Goal: Task Accomplishment & Management: Use online tool/utility

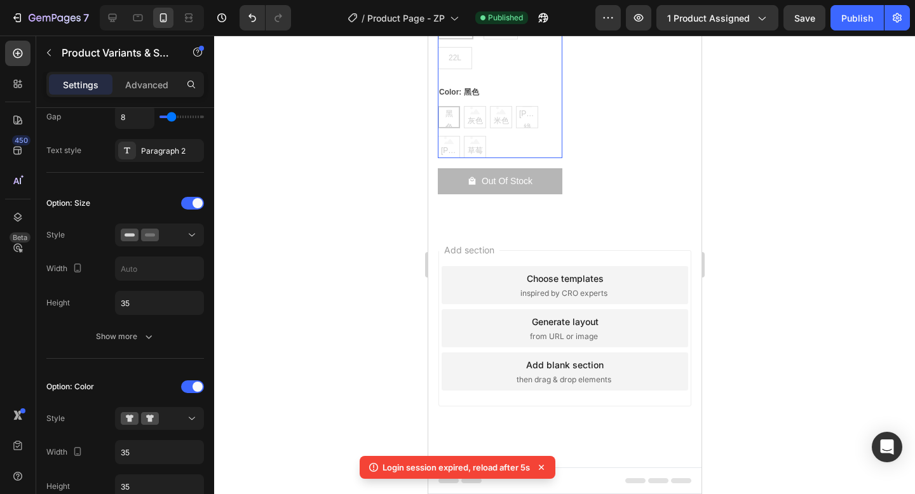
scroll to position [5939, 0]
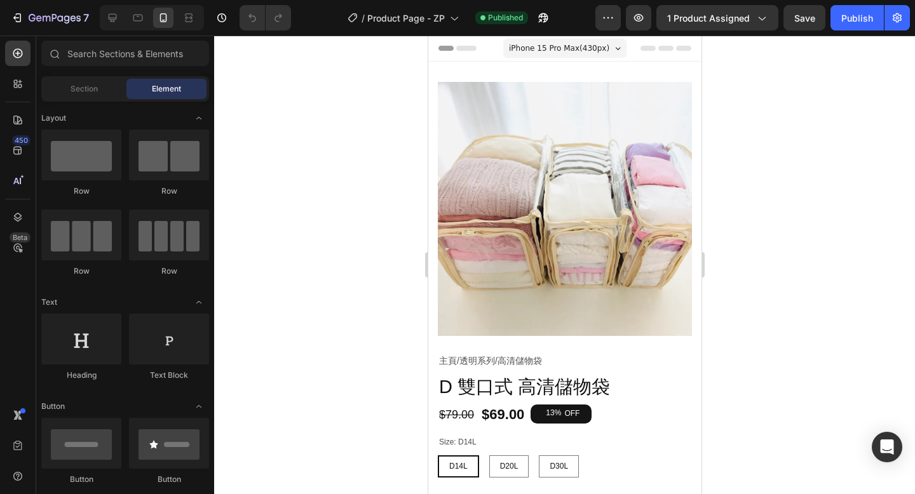
radio input "false"
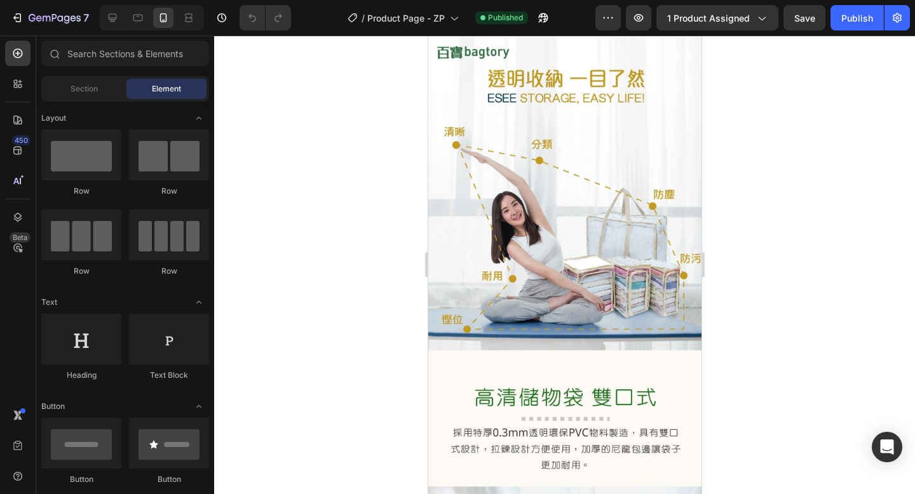
scroll to position [1466, 0]
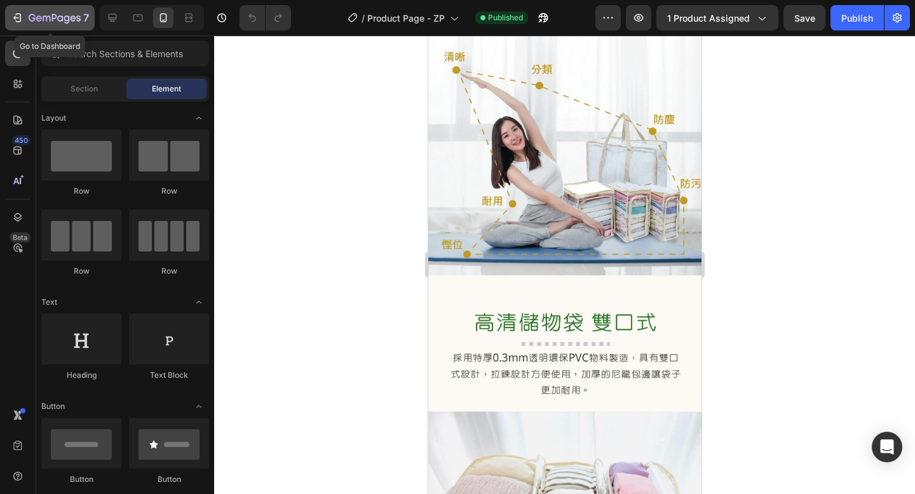
click at [17, 15] on icon "button" at bounding box center [17, 17] width 13 height 13
